Goal: Share content

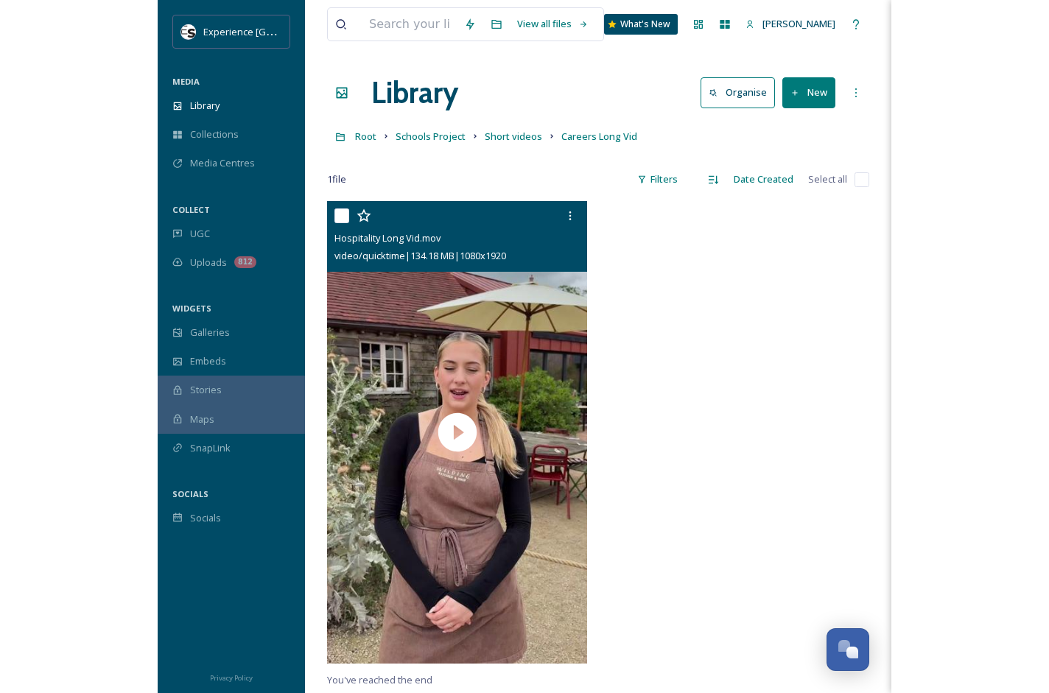
scroll to position [4, 0]
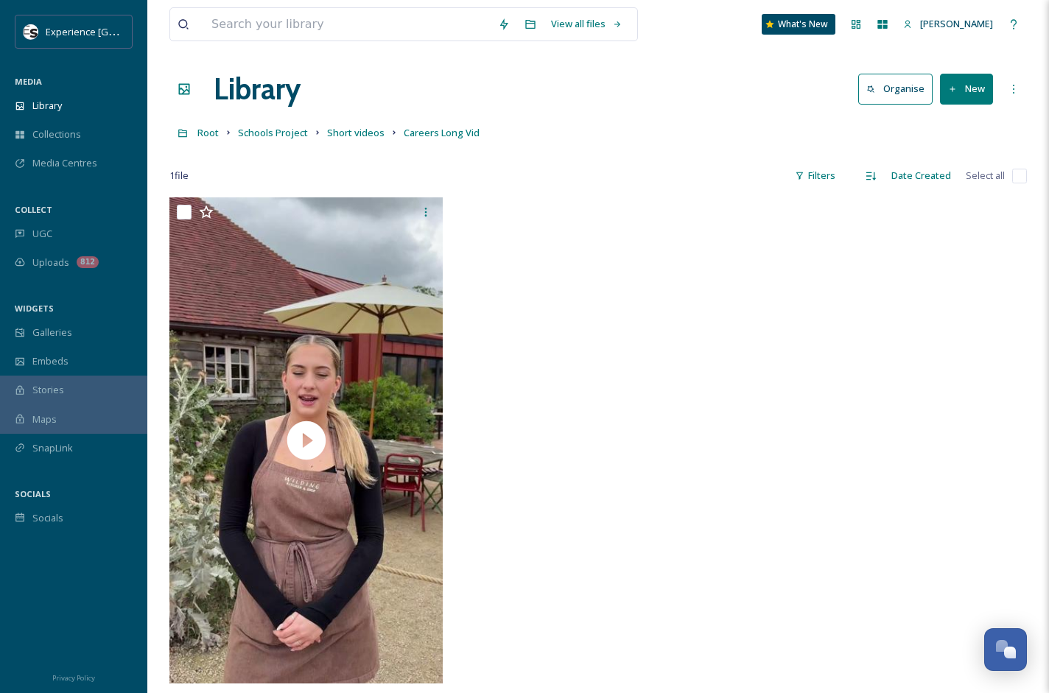
click at [733, 80] on button "New" at bounding box center [966, 89] width 53 height 30
click at [733, 122] on span "File Upload" at bounding box center [960, 123] width 49 height 14
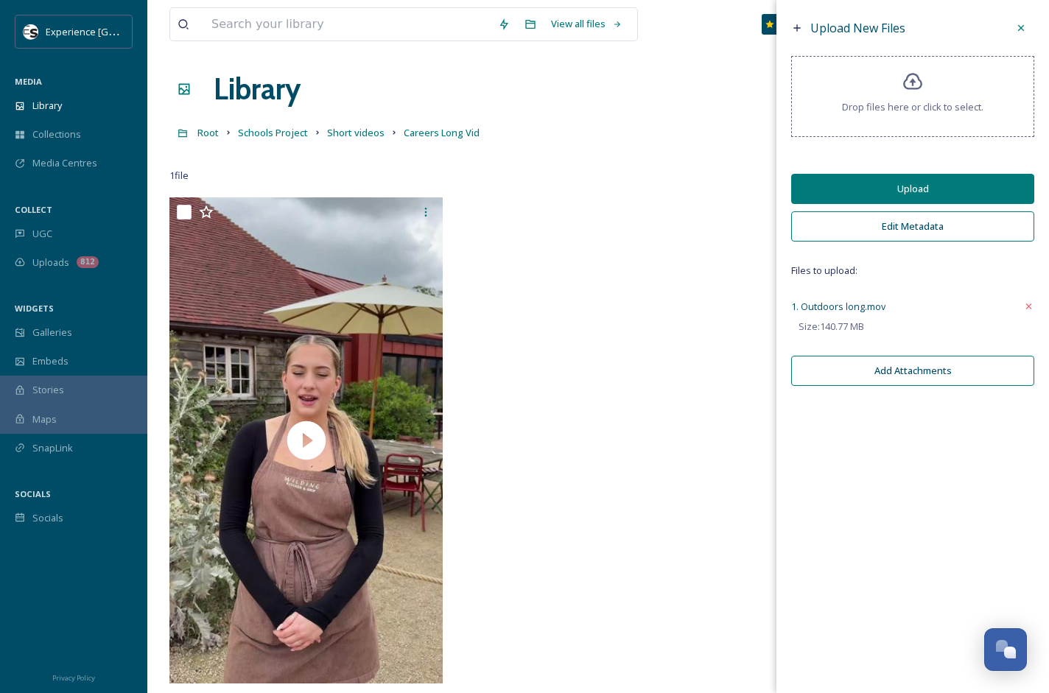
click at [733, 181] on button "Upload" at bounding box center [912, 189] width 243 height 30
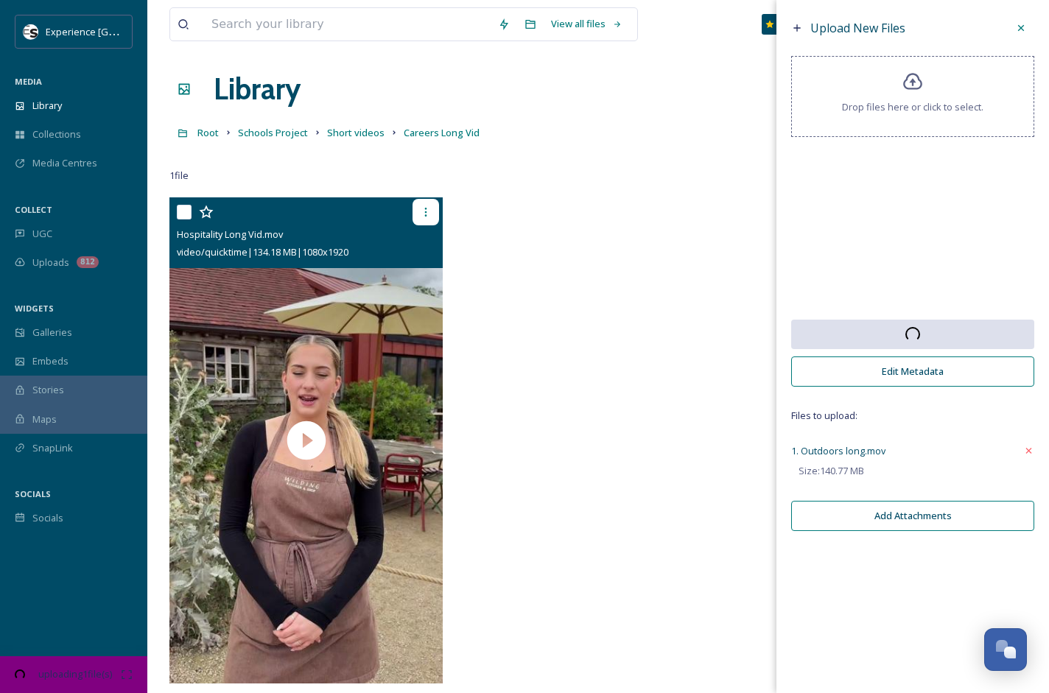
click at [427, 212] on icon at bounding box center [426, 212] width 2 height 9
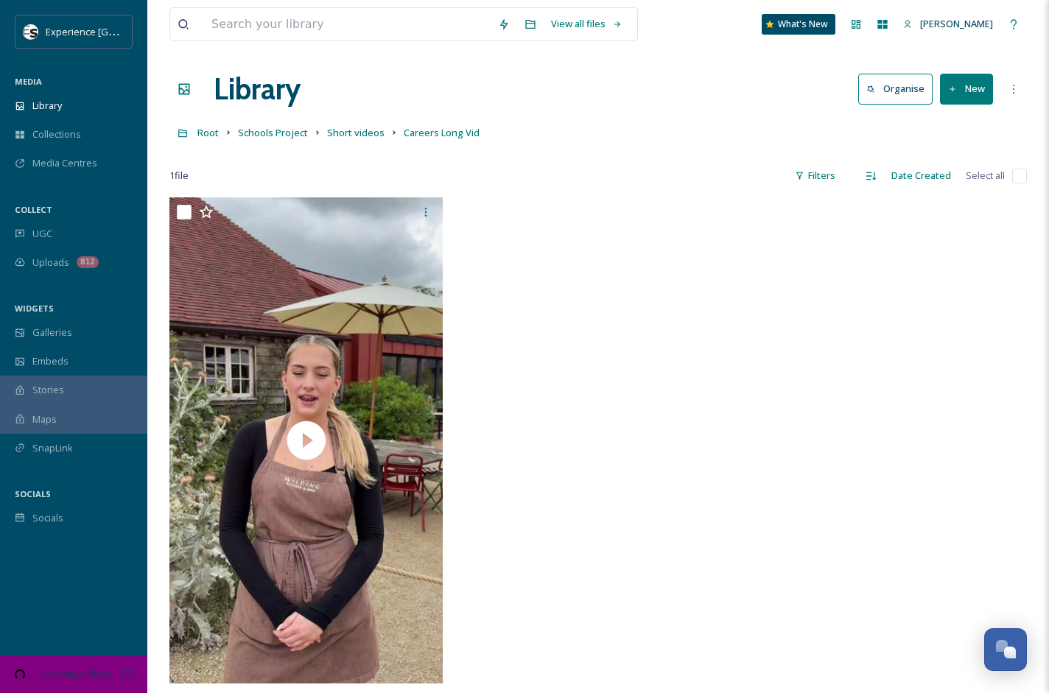
click at [575, 240] on div at bounding box center [597, 444] width 281 height 494
click at [65, 681] on span "uploading 1 file(s)" at bounding box center [75, 674] width 92 height 14
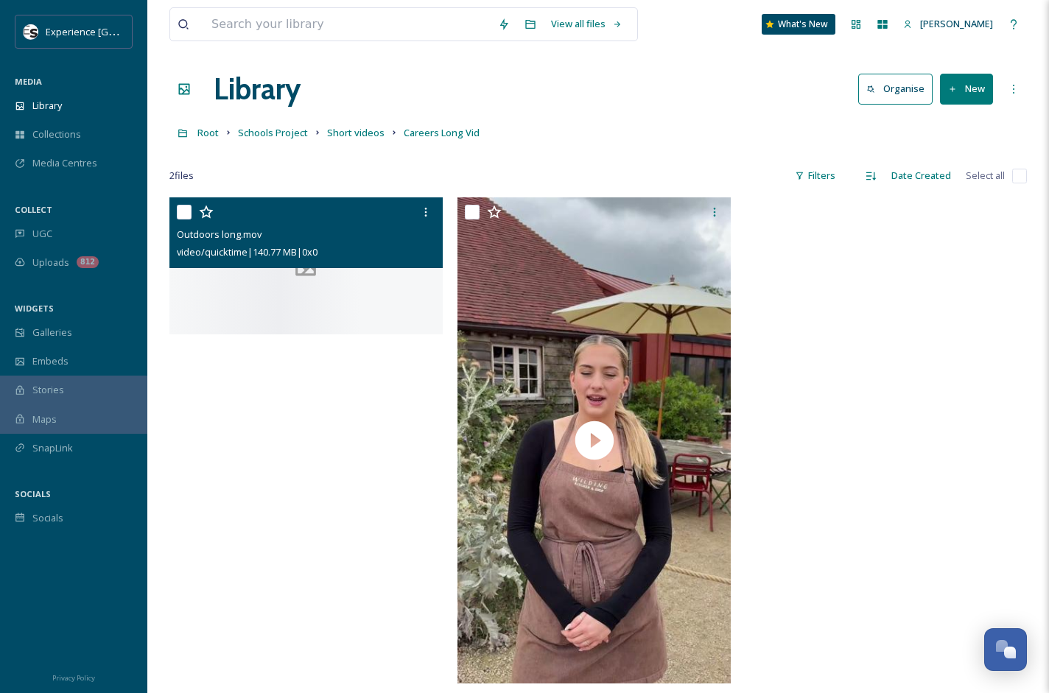
click at [334, 225] on div "Outdoors long.mov" at bounding box center [308, 234] width 262 height 18
click at [362, 334] on div at bounding box center [305, 265] width 273 height 137
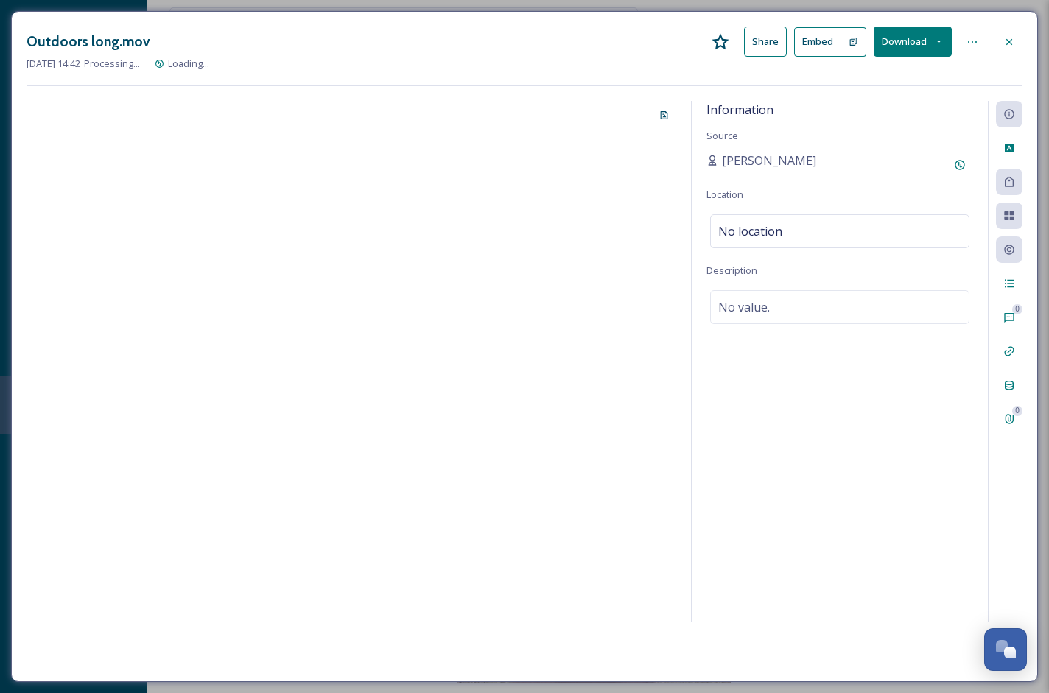
click at [733, 42] on div "Outdoors long.mov Share Embed Download" at bounding box center [525, 42] width 996 height 30
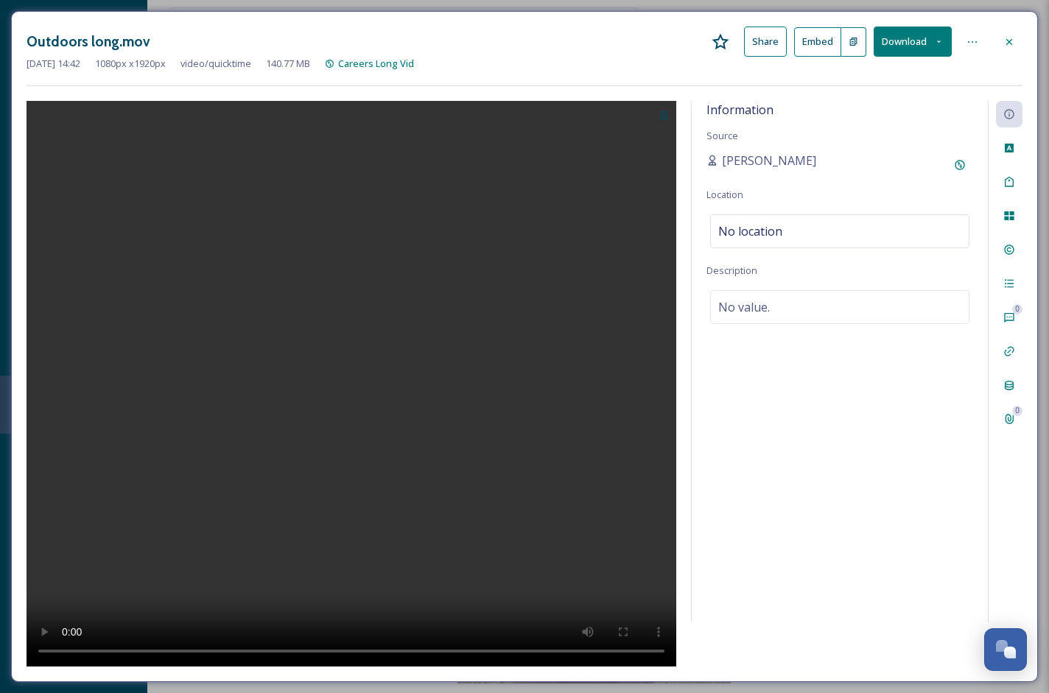
click at [733, 39] on button "Share" at bounding box center [765, 42] width 43 height 30
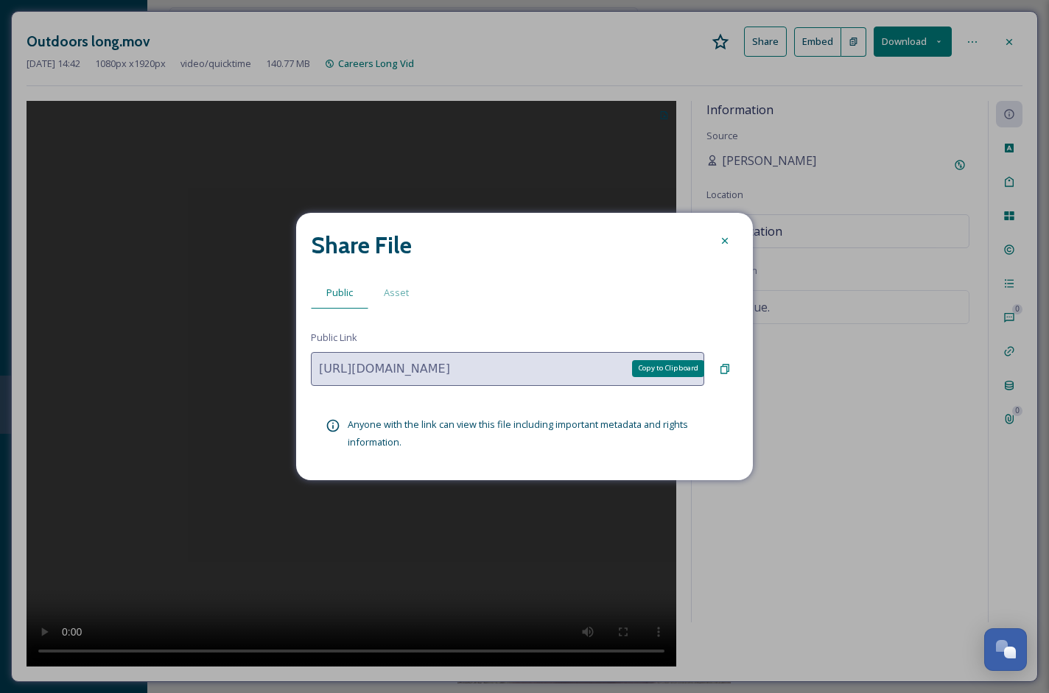
click at [727, 368] on icon at bounding box center [725, 369] width 12 height 12
drag, startPoint x: 717, startPoint y: 242, endPoint x: 745, endPoint y: 228, distance: 31.6
click at [720, 242] on div at bounding box center [725, 241] width 27 height 27
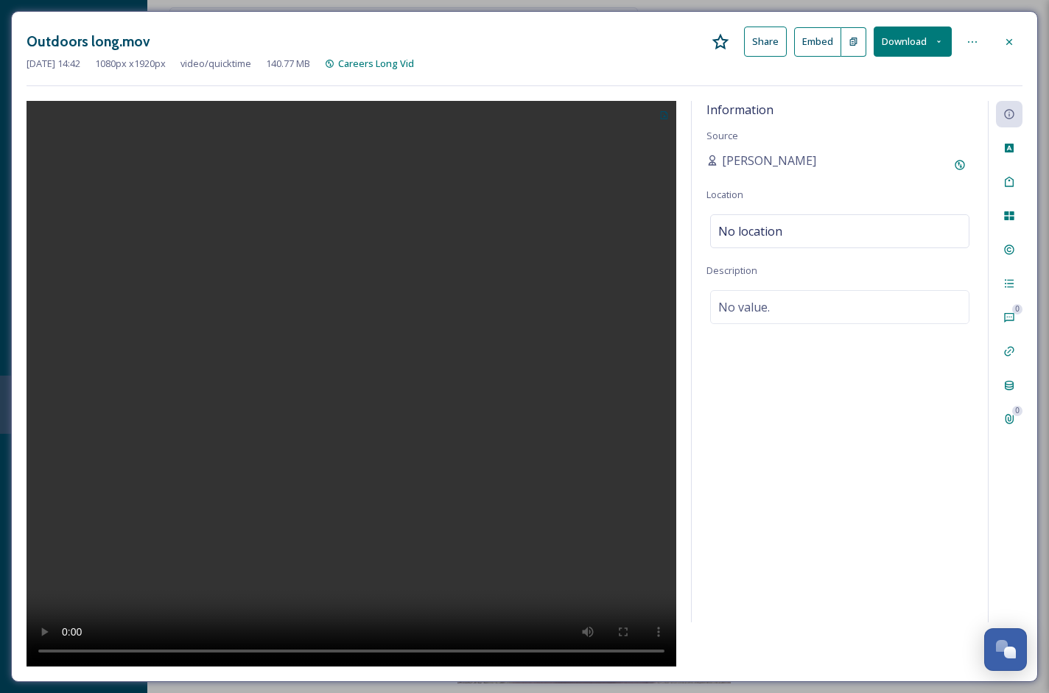
click at [733, 40] on icon at bounding box center [1009, 42] width 12 height 12
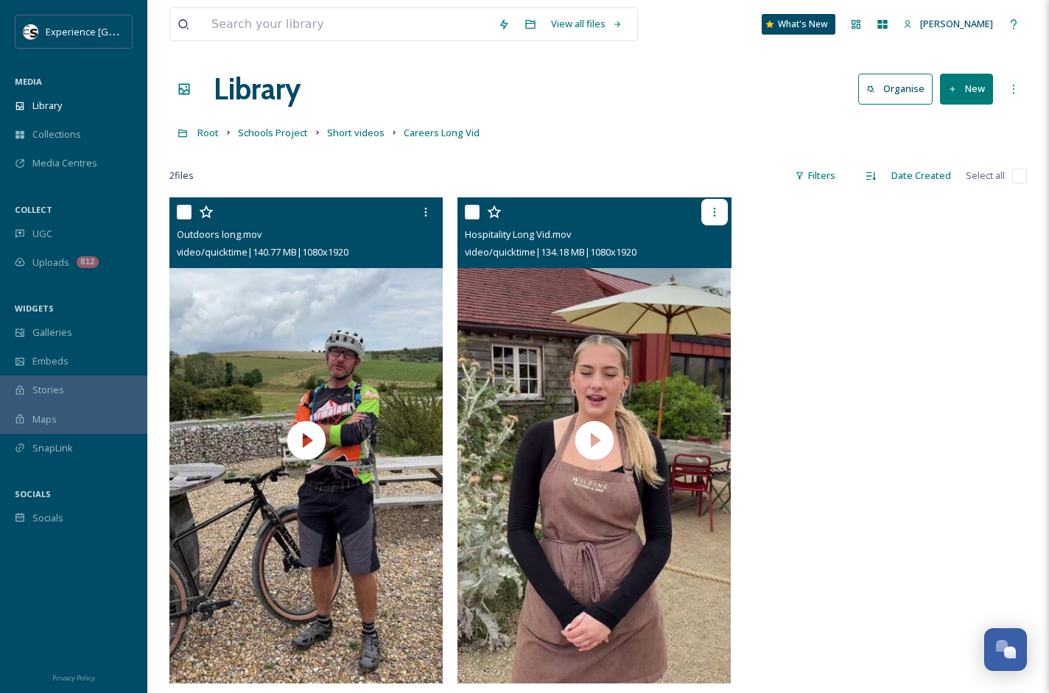
click at [716, 217] on icon at bounding box center [715, 212] width 12 height 12
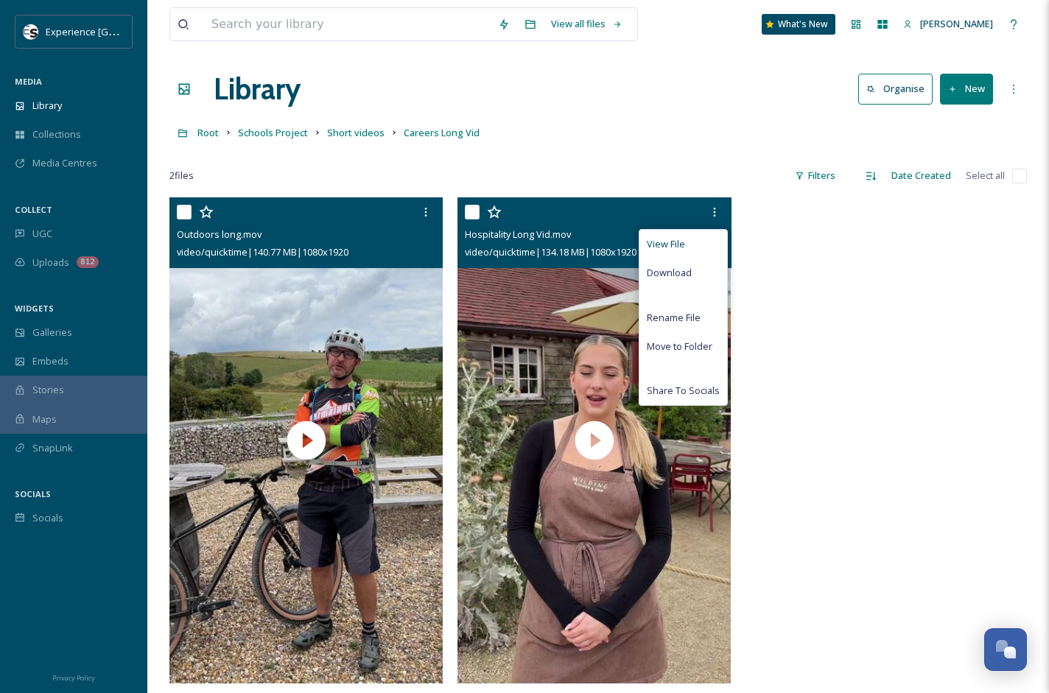
click at [684, 249] on span "View File" at bounding box center [666, 244] width 38 height 14
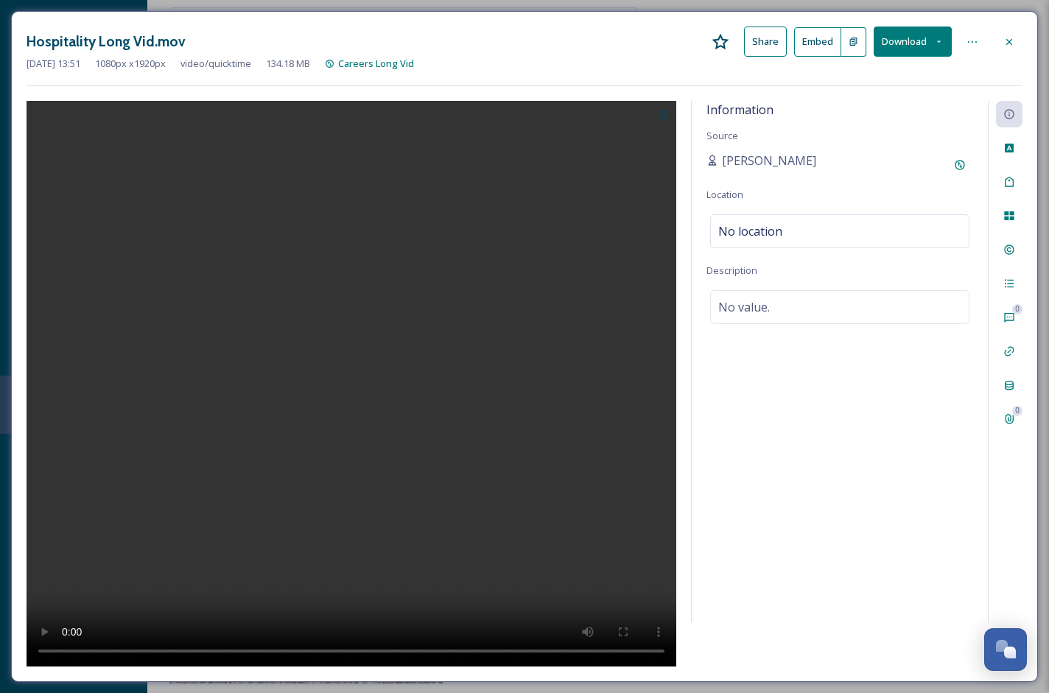
click at [733, 41] on icon at bounding box center [854, 42] width 10 height 10
click at [733, 46] on icon at bounding box center [973, 42] width 12 height 12
drag, startPoint x: 971, startPoint y: 27, endPoint x: 975, endPoint y: 46, distance: 18.9
click at [733, 27] on div "Hospitality Long Vid.mov Share Embed Download" at bounding box center [525, 42] width 996 height 30
click at [733, 41] on icon at bounding box center [1009, 42] width 12 height 12
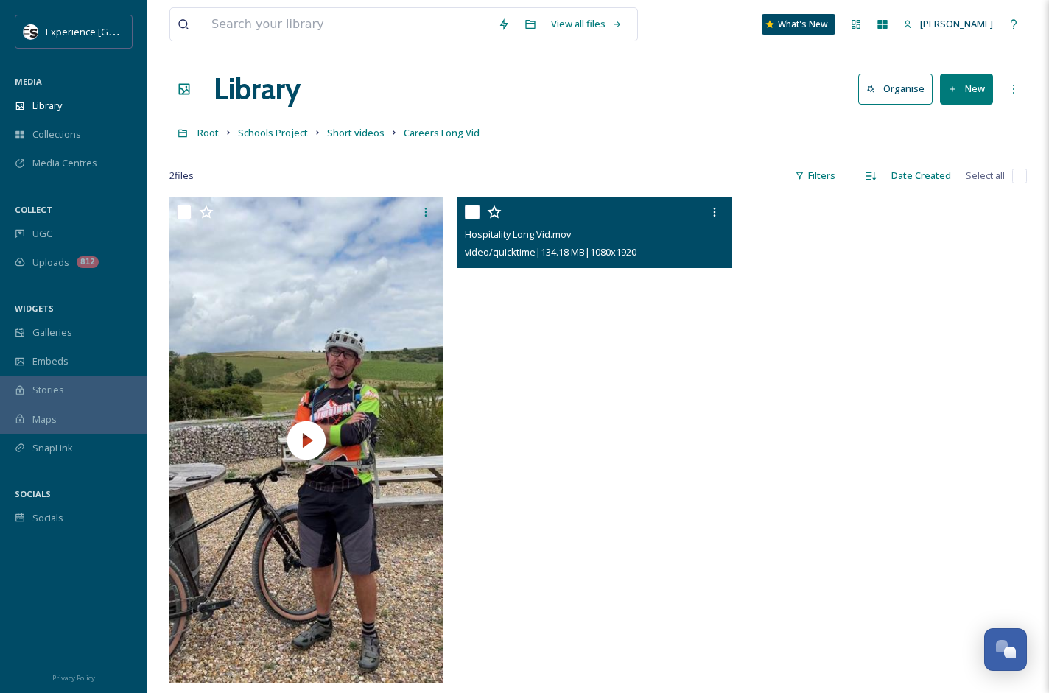
scroll to position [201, 0]
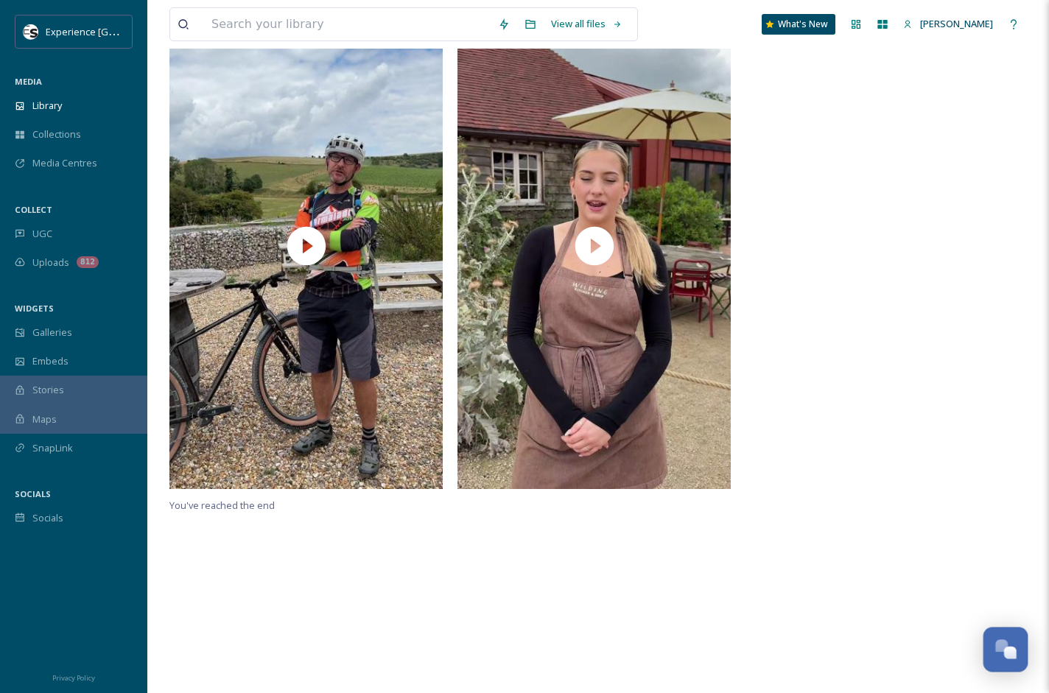
click at [733, 643] on div "Open Chat" at bounding box center [1001, 645] width 13 height 13
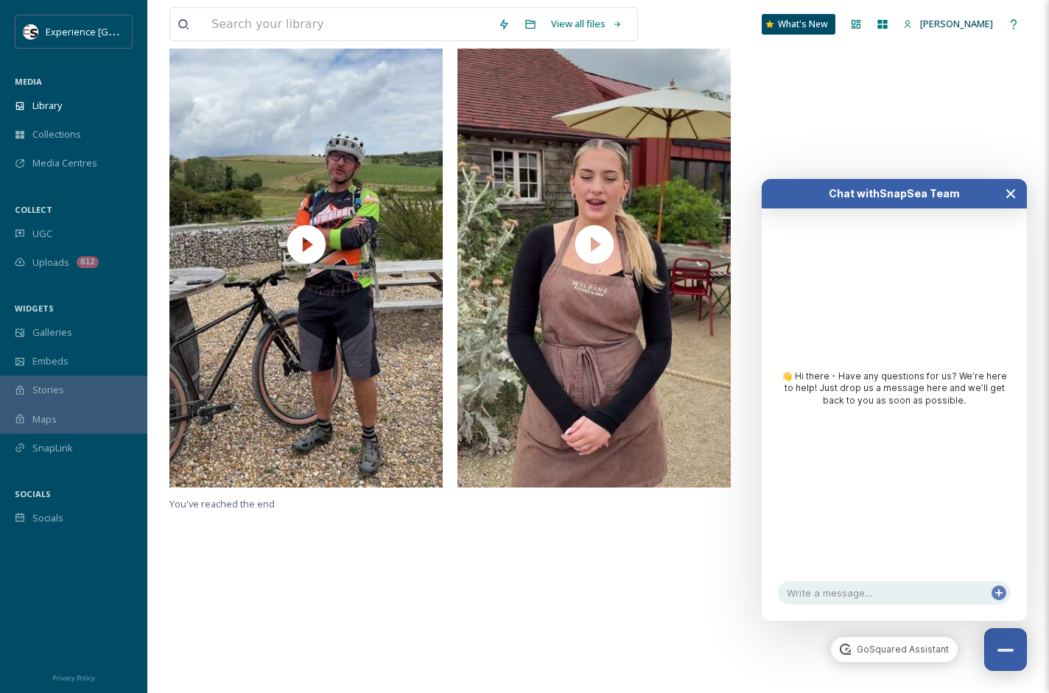
click at [733, 193] on icon "Close Chat" at bounding box center [1011, 194] width 12 height 12
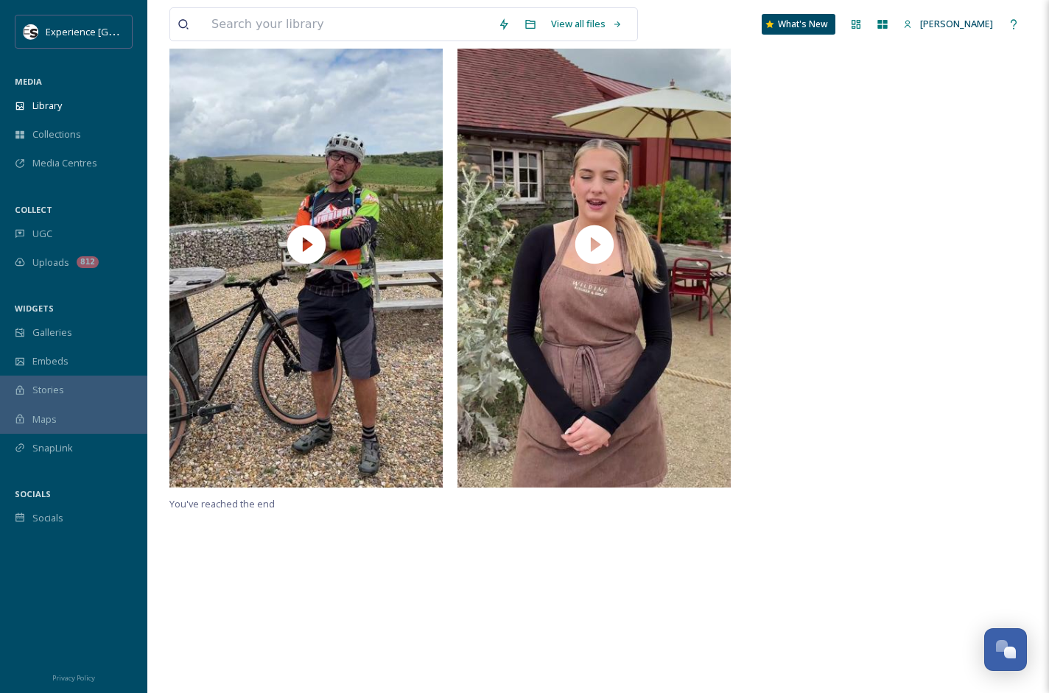
scroll to position [0, 0]
